Goal: Task Accomplishment & Management: Manage account settings

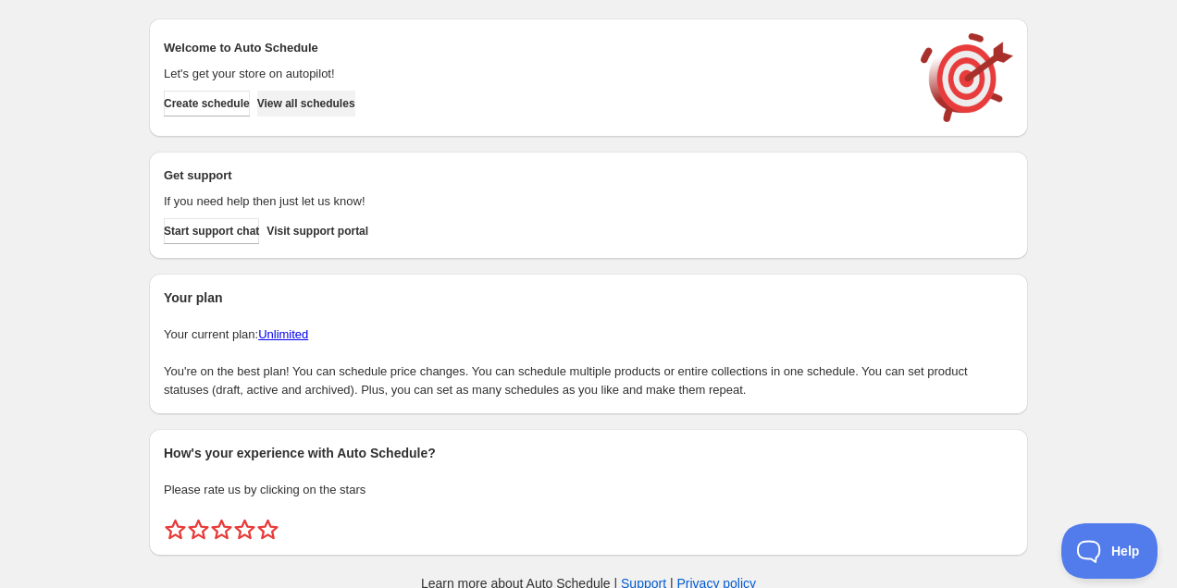
click at [328, 109] on span "View all schedules" at bounding box center [306, 103] width 98 height 15
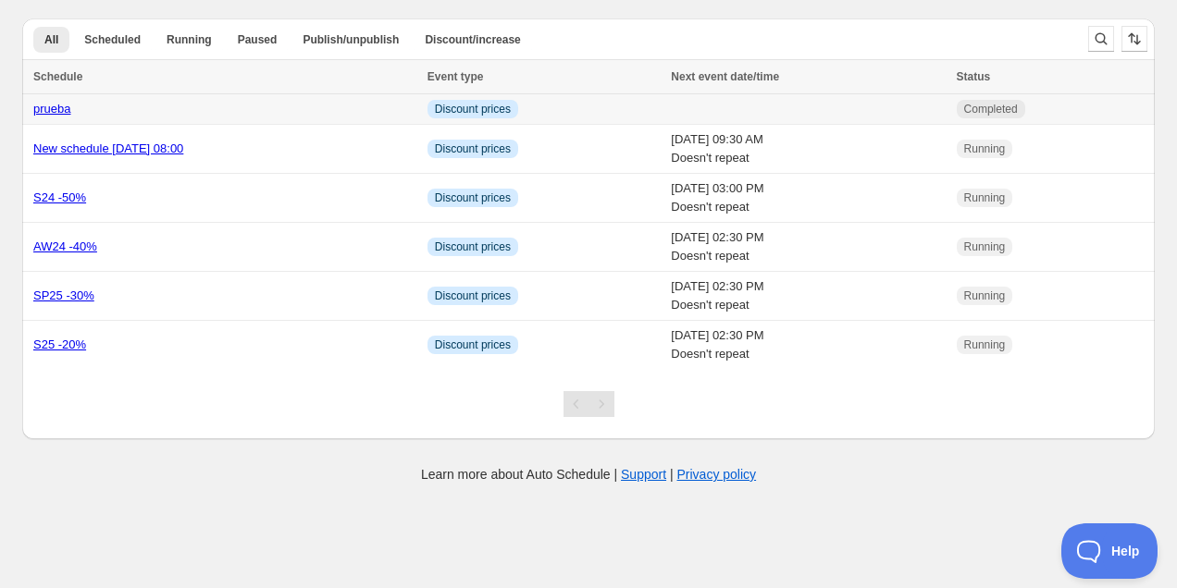
click at [89, 109] on div "prueba" at bounding box center [224, 109] width 383 height 18
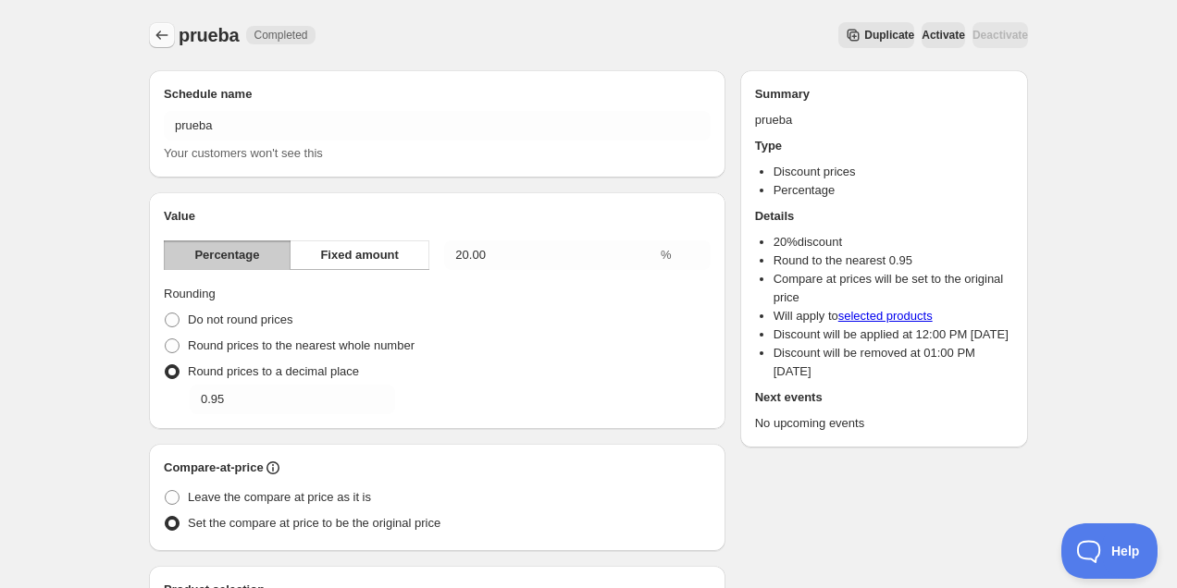
click at [154, 35] on icon "Schedules" at bounding box center [162, 35] width 18 height 18
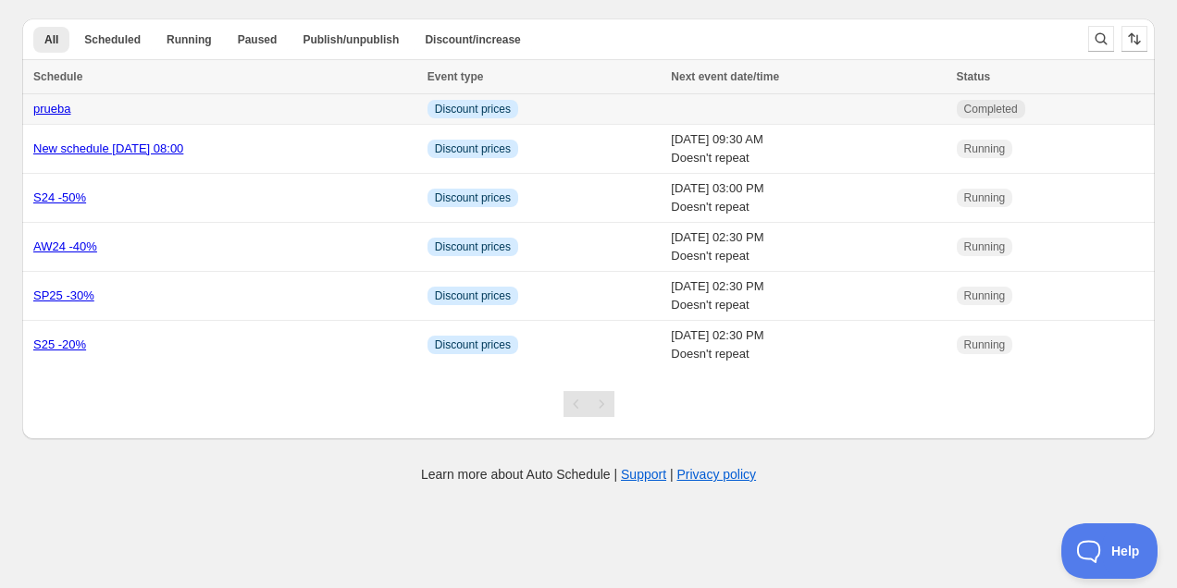
click at [193, 105] on div "prueba" at bounding box center [224, 109] width 383 height 18
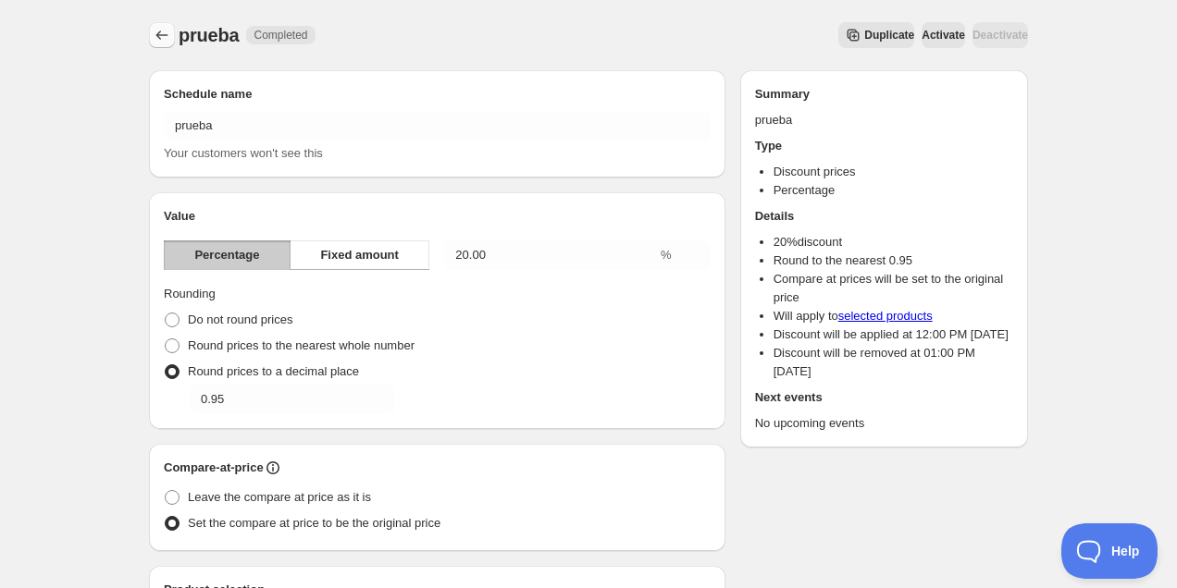
click at [156, 39] on icon "Schedules" at bounding box center [162, 35] width 18 height 18
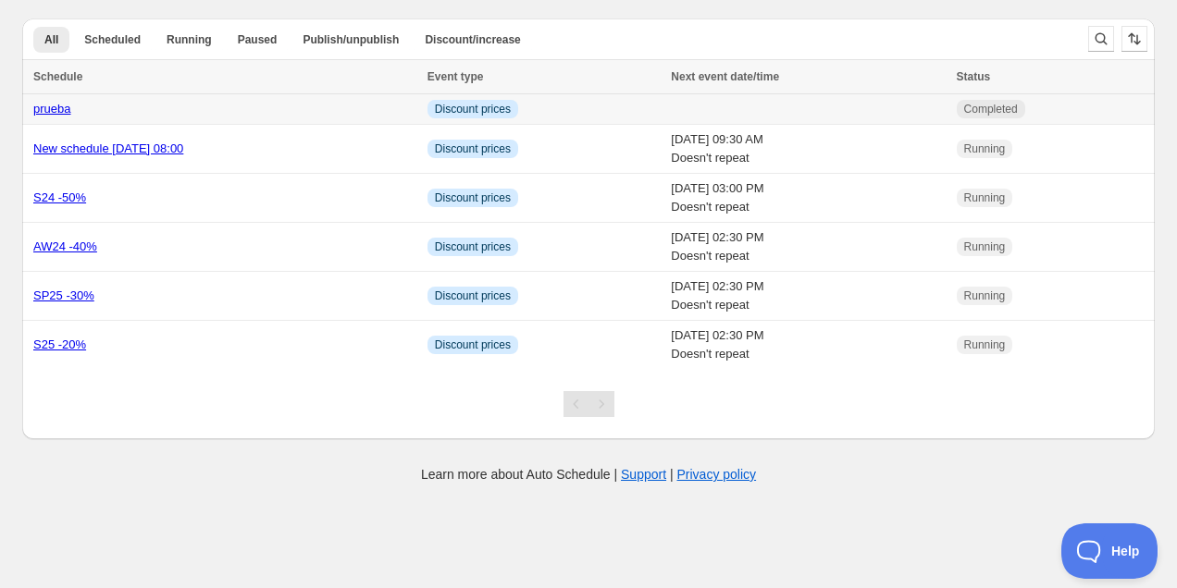
click at [717, 110] on td at bounding box center [807, 109] width 285 height 31
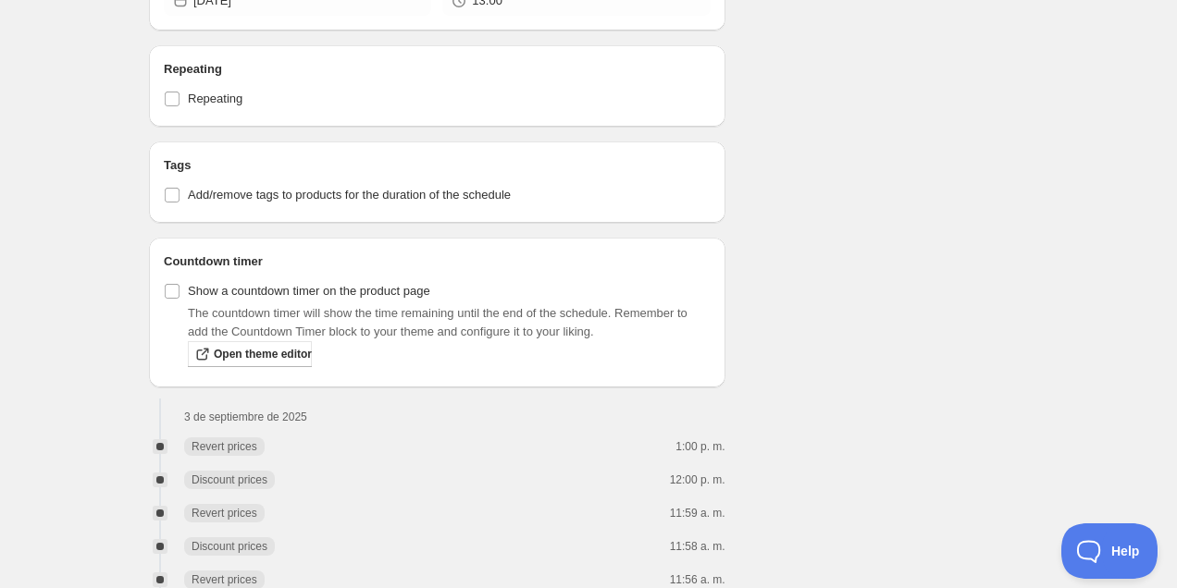
scroll to position [1170, 0]
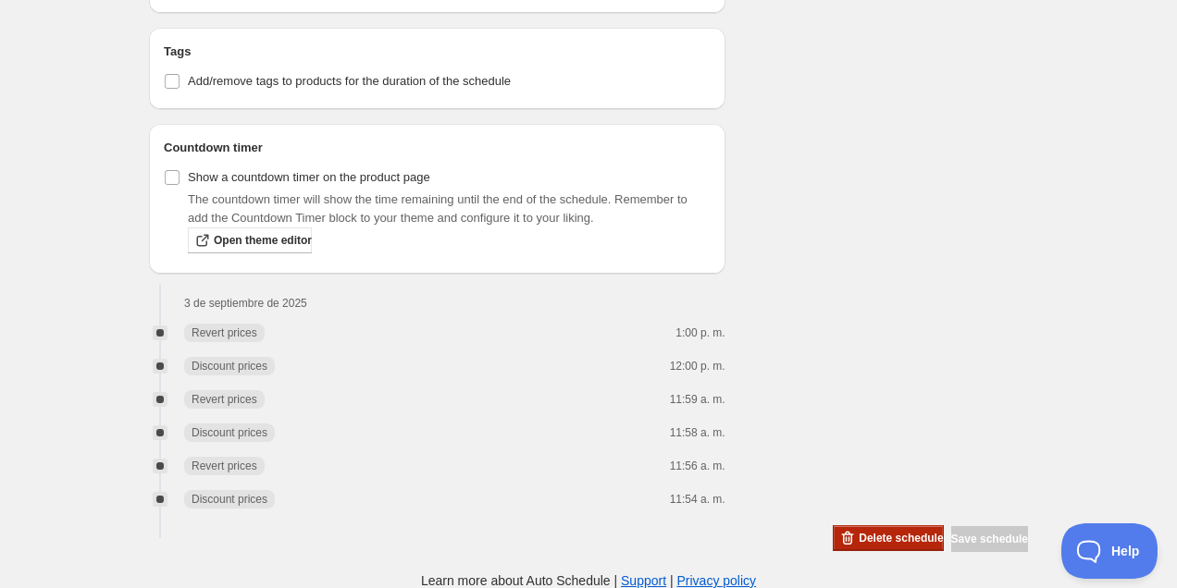
click at [859, 535] on span "Delete schedule" at bounding box center [900, 538] width 84 height 15
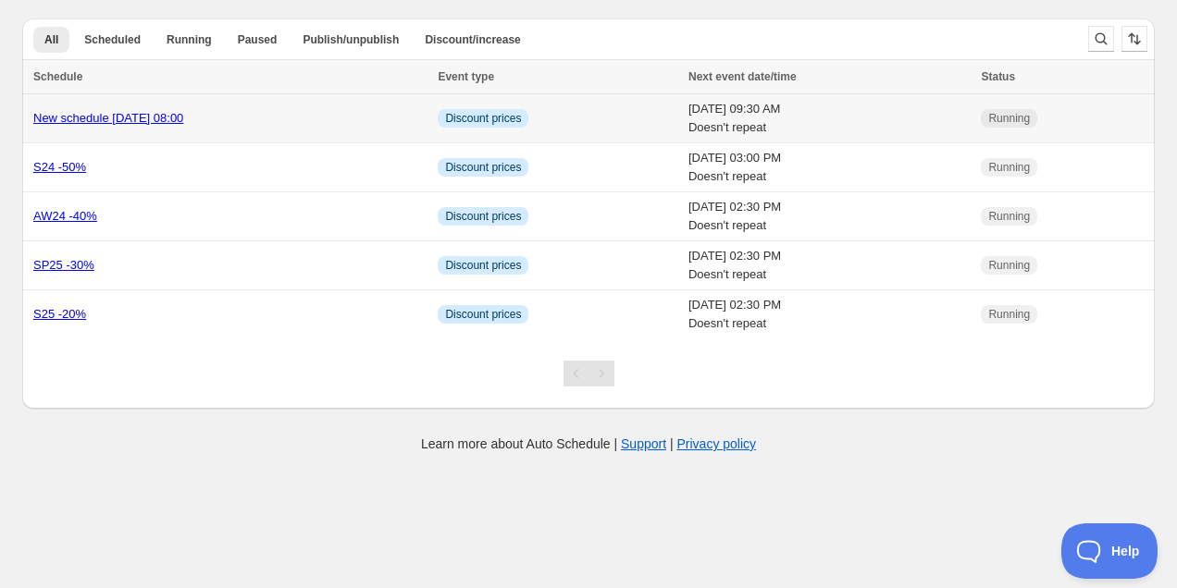
click at [352, 125] on div "New schedule [DATE] 08:00" at bounding box center [229, 118] width 393 height 18
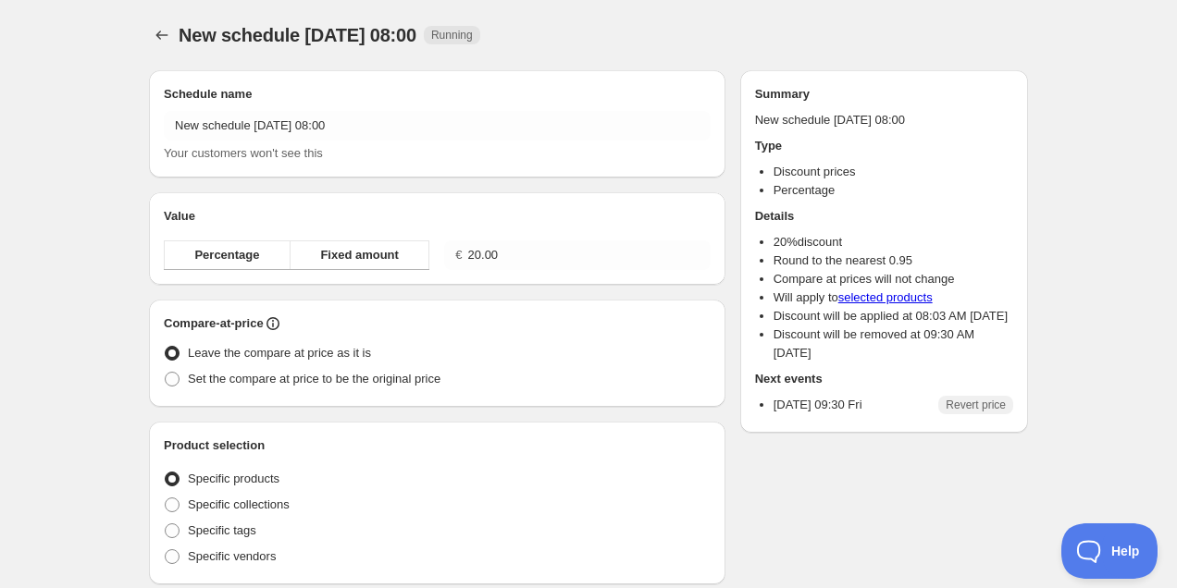
radio input "true"
checkbox input "true"
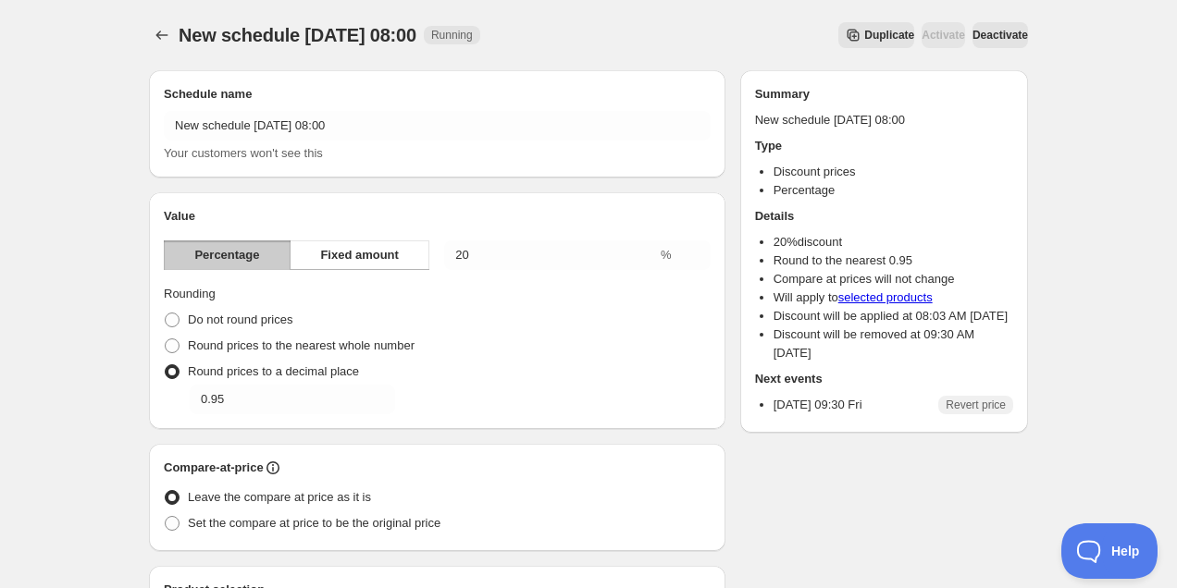
click at [980, 36] on span "Deactivate" at bounding box center [999, 35] width 55 height 15
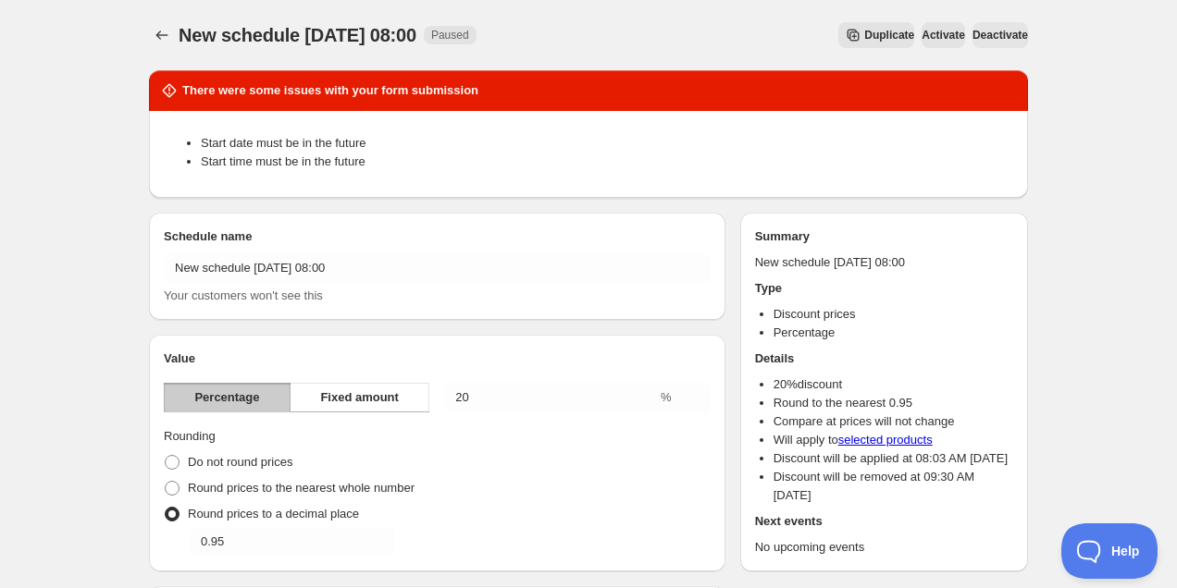
scroll to position [1176, 0]
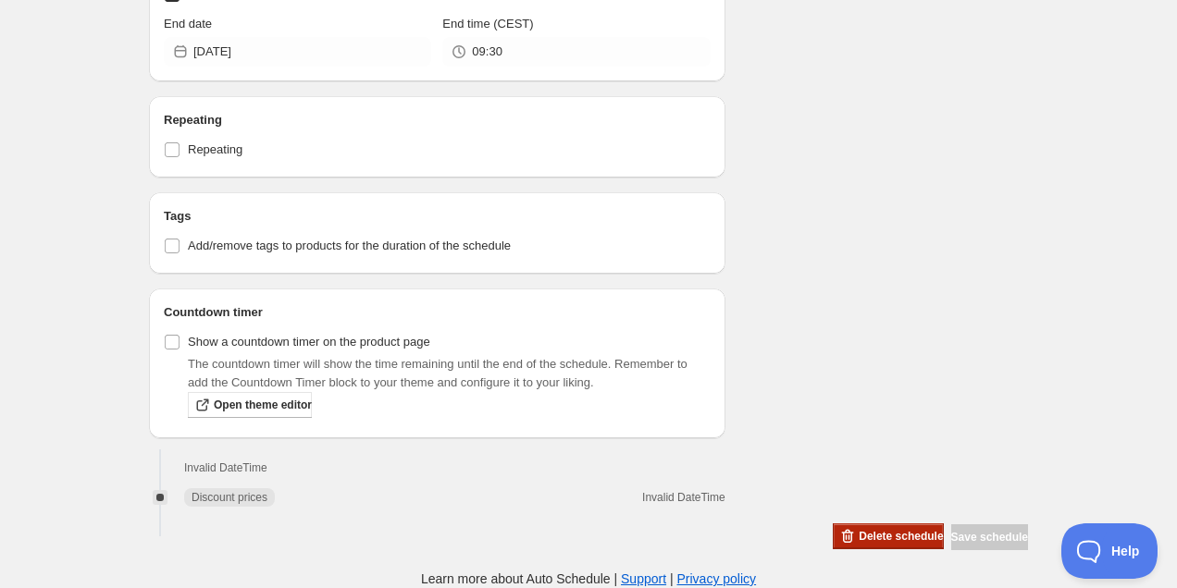
click at [858, 535] on span "Delete schedule" at bounding box center [900, 536] width 84 height 15
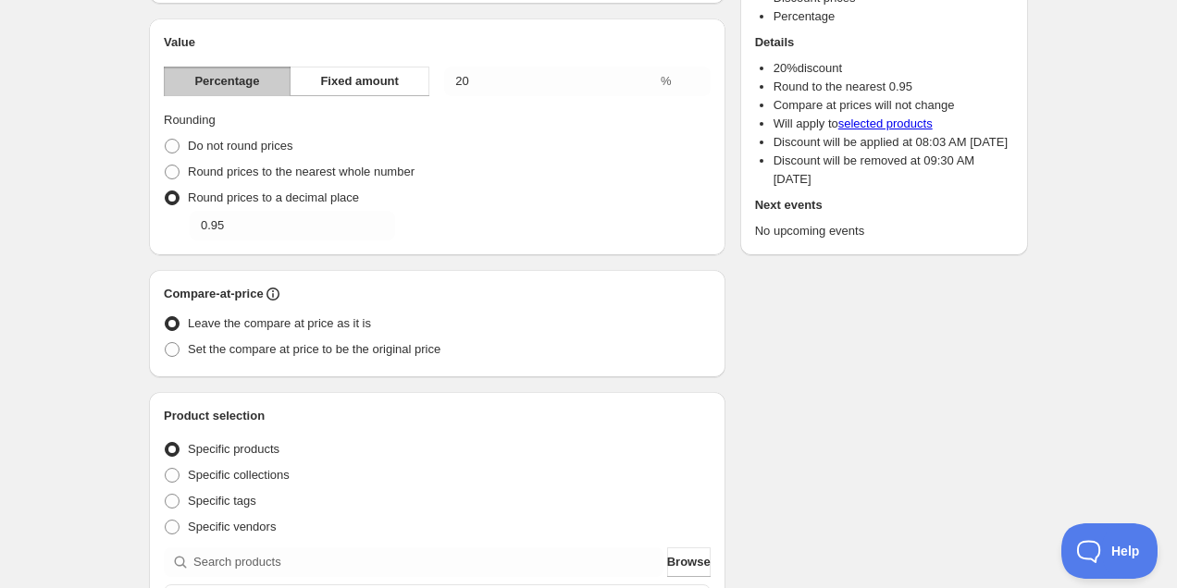
scroll to position [0, 0]
